Goal: Navigation & Orientation: Find specific page/section

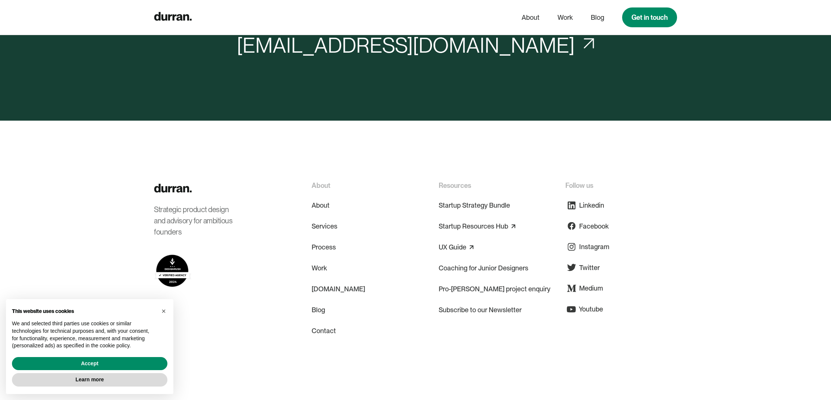
scroll to position [6929, 0]
click at [331, 323] on link "Contact" at bounding box center [324, 332] width 24 height 18
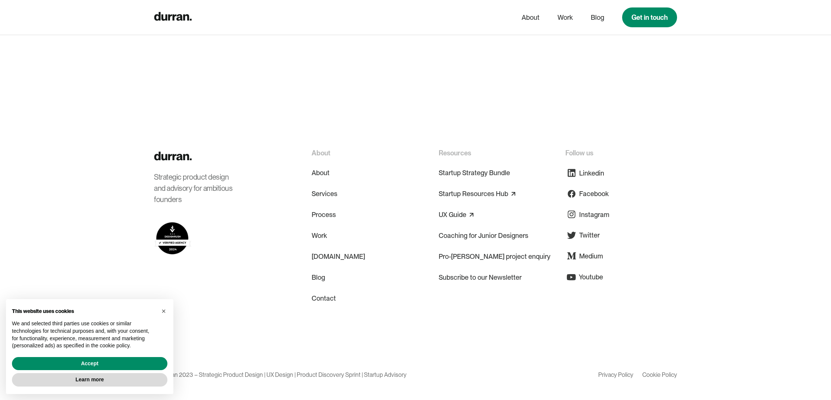
scroll to position [567, 0]
click at [163, 311] on span "×" at bounding box center [163, 311] width 4 height 8
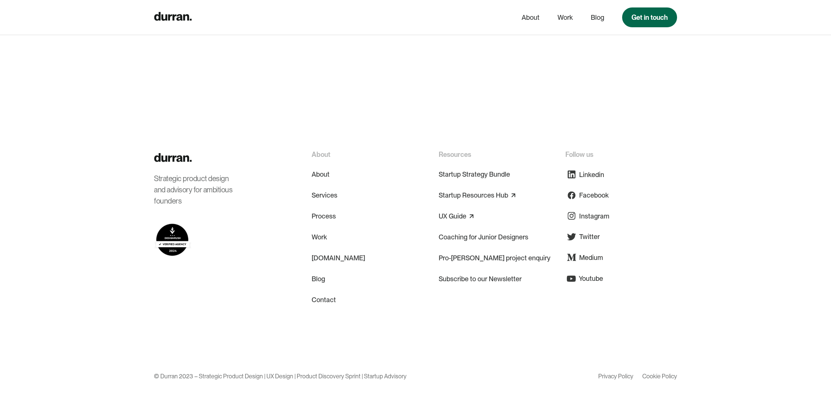
click at [640, 16] on link "Get in touch" at bounding box center [649, 17] width 55 height 20
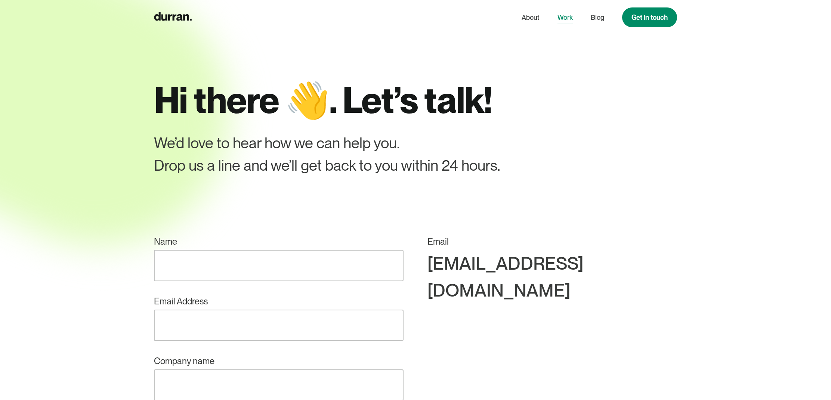
scroll to position [3, 0]
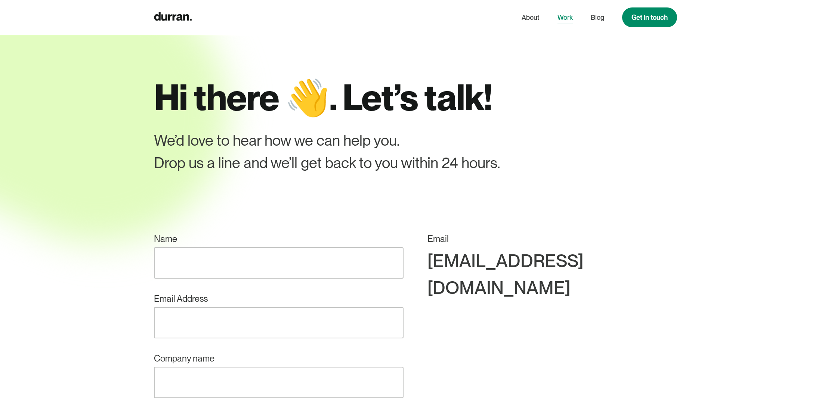
click at [569, 18] on link "Work" at bounding box center [565, 17] width 15 height 14
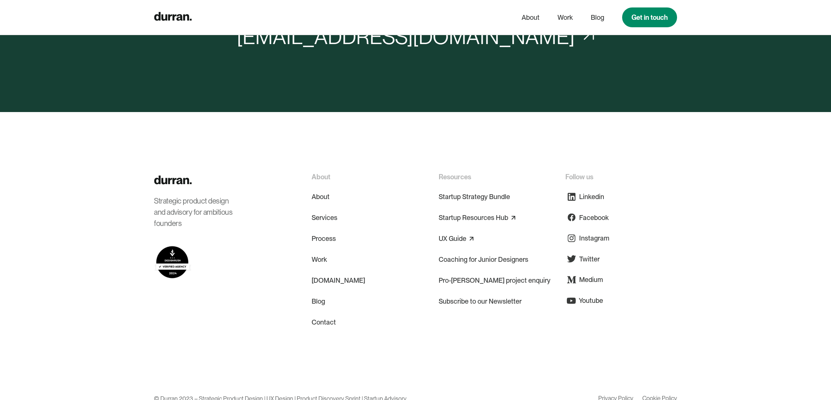
scroll to position [2800, 0]
drag, startPoint x: 161, startPoint y: 374, endPoint x: 179, endPoint y: 375, distance: 17.9
click at [179, 392] on div "© Durran 2023 – Strategic Product Design | UX Design | Product Discovery Sprint…" at bounding box center [280, 399] width 253 height 15
click at [172, 176] on img at bounding box center [173, 180] width 38 height 9
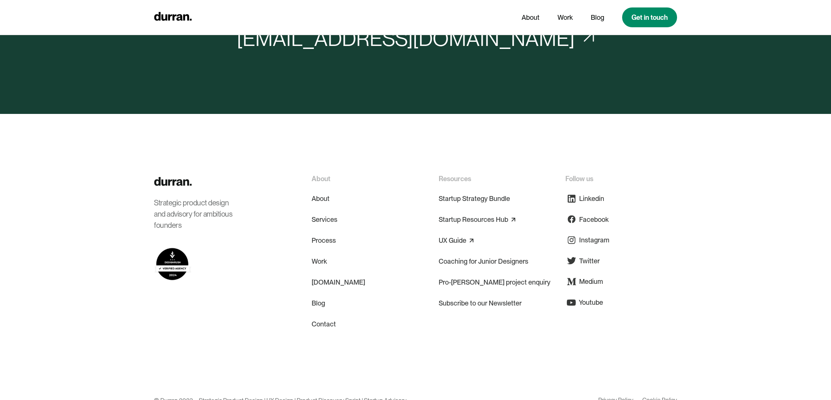
scroll to position [3575, 0]
